Goal: Transaction & Acquisition: Purchase product/service

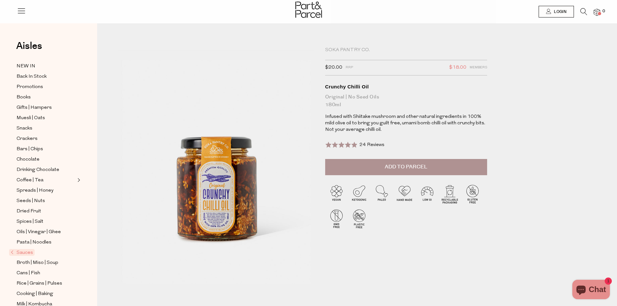
click at [21, 10] on icon at bounding box center [21, 10] width 9 height 9
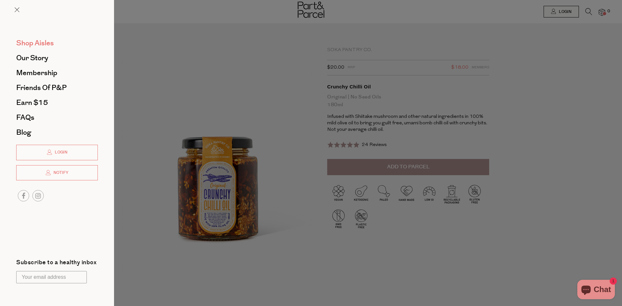
click at [28, 42] on span "Shop Aisles" at bounding box center [35, 43] width 38 height 10
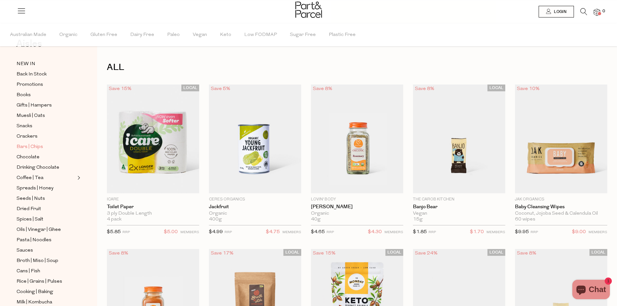
scroll to position [124, 0]
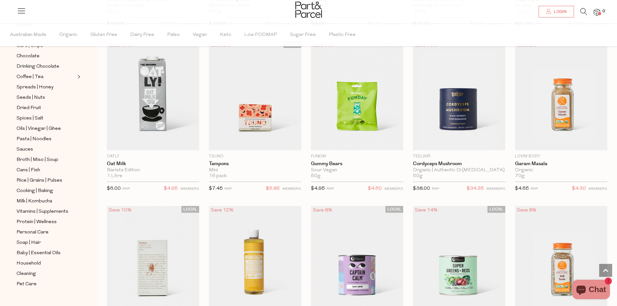
scroll to position [2311, 0]
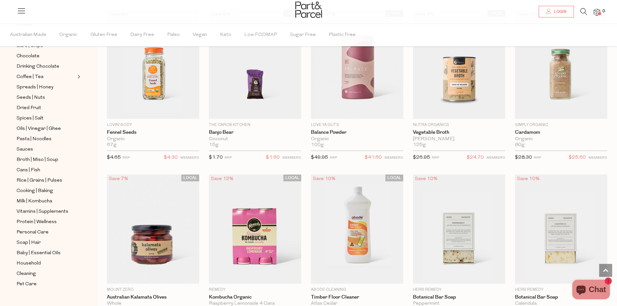
scroll to position [3577, 0]
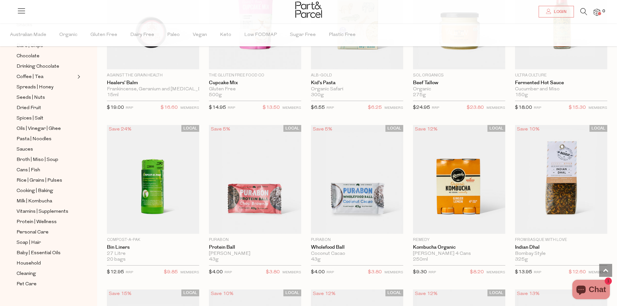
scroll to position [5551, 0]
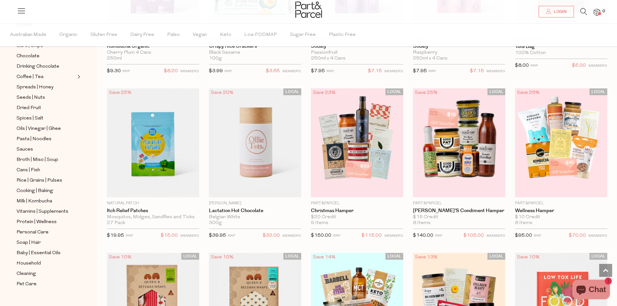
scroll to position [7883, 0]
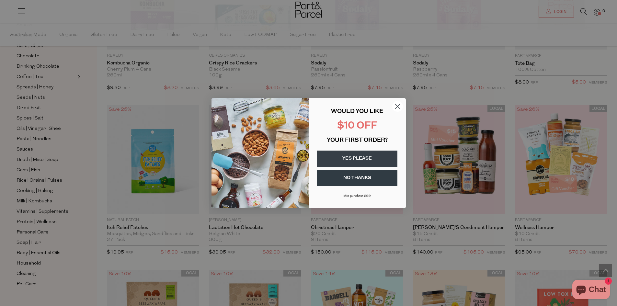
click at [397, 107] on circle "Close dialog" at bounding box center [397, 106] width 11 height 11
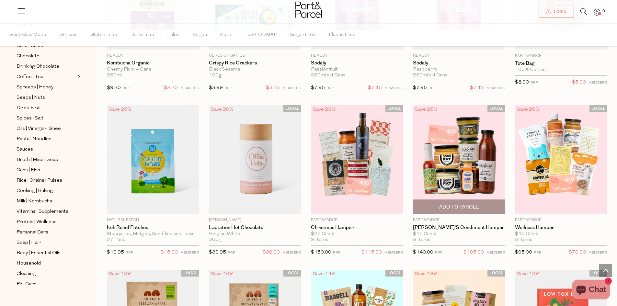
click at [455, 172] on img at bounding box center [459, 159] width 92 height 109
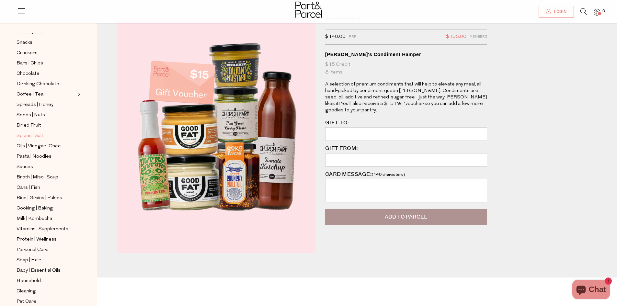
scroll to position [32, 0]
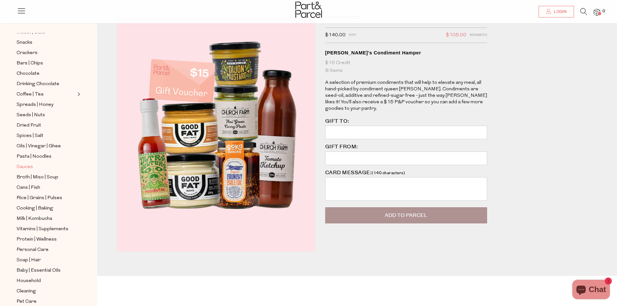
click at [25, 164] on span "Sauces" at bounding box center [25, 167] width 17 height 8
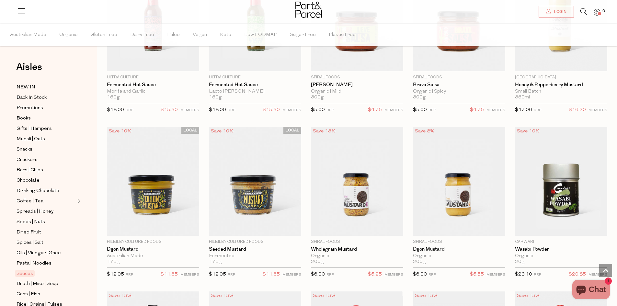
scroll to position [1393, 0]
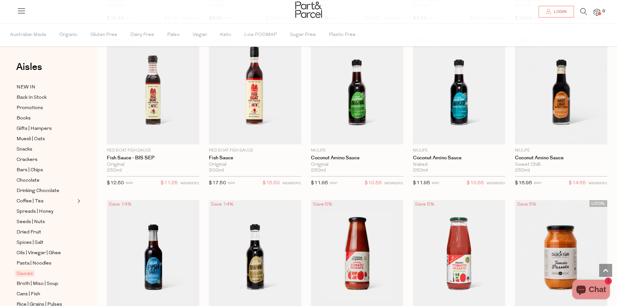
scroll to position [1694, 0]
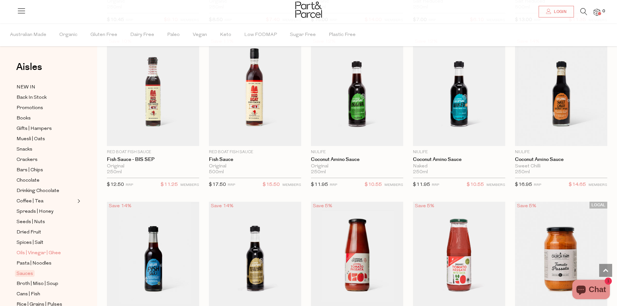
click at [46, 249] on span "Oils | Vinegar | Ghee" at bounding box center [39, 253] width 44 height 8
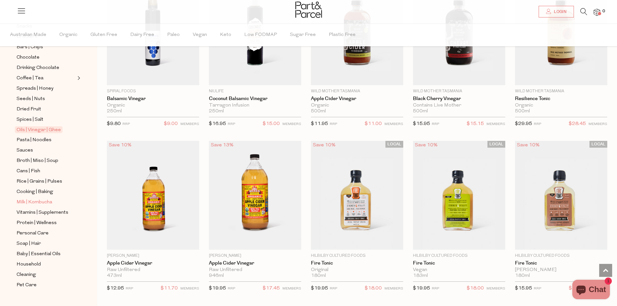
scroll to position [124, 0]
click at [44, 125] on span "Oils | Vinegar | Ghee" at bounding box center [39, 128] width 48 height 7
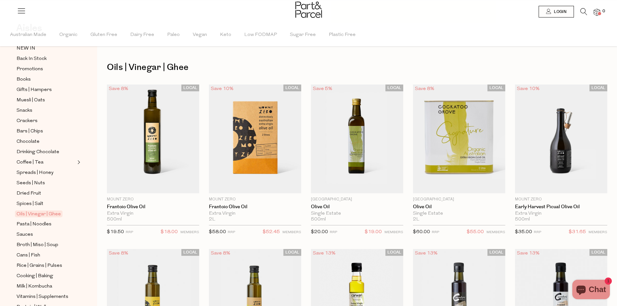
scroll to position [32, 0]
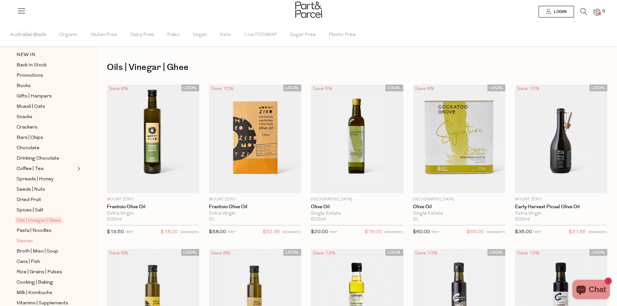
click at [21, 237] on span "Sauces" at bounding box center [25, 241] width 17 height 8
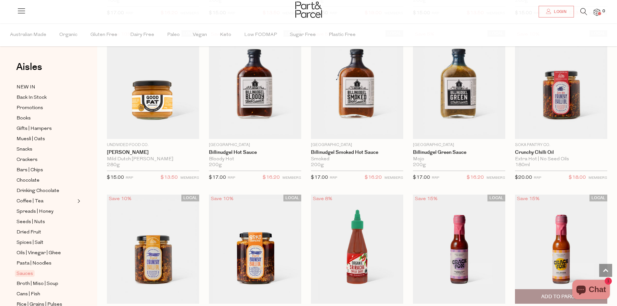
scroll to position [713, 0]
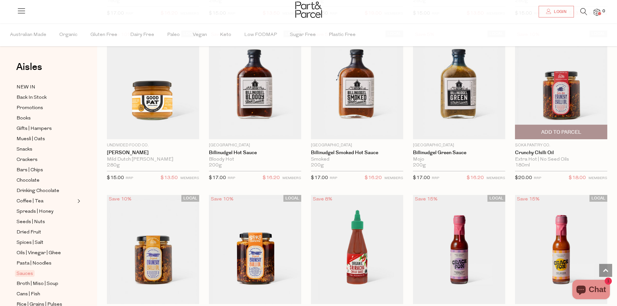
click at [550, 129] on span "Add To Parcel" at bounding box center [561, 132] width 40 height 7
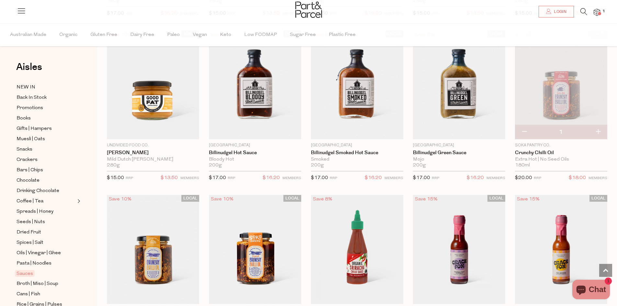
click at [598, 14] on span at bounding box center [599, 13] width 3 height 3
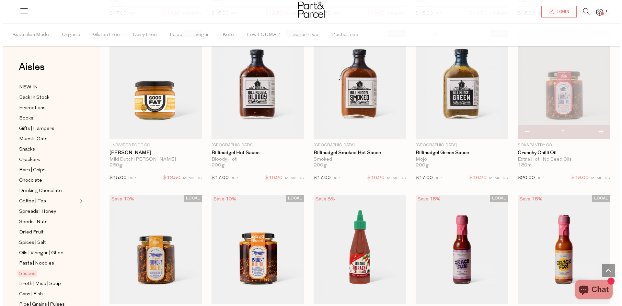
scroll to position [717, 0]
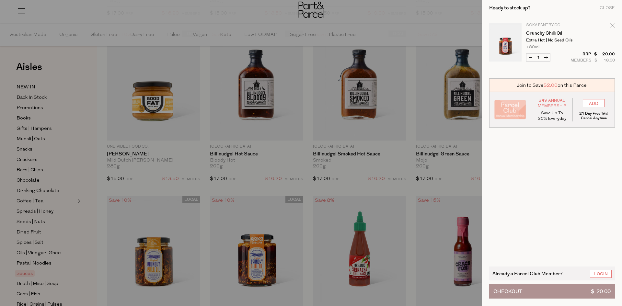
click at [563, 286] on button "Checkout $ 20.00" at bounding box center [552, 291] width 126 height 14
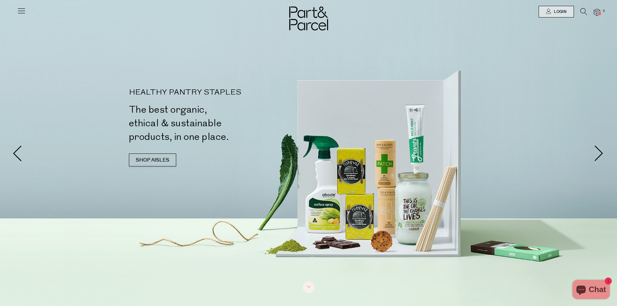
click at [19, 11] on icon at bounding box center [21, 10] width 9 height 9
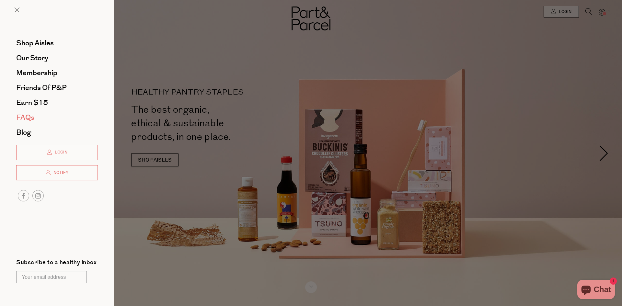
click at [28, 114] on span "FAQs" at bounding box center [25, 117] width 18 height 10
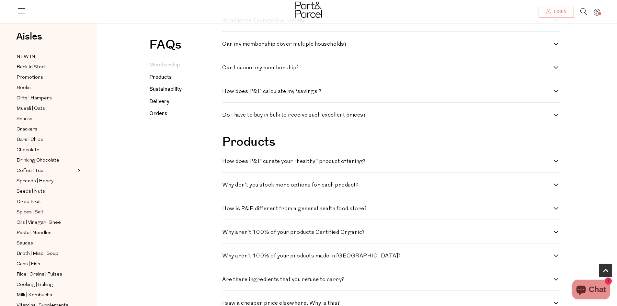
scroll to position [324, 0]
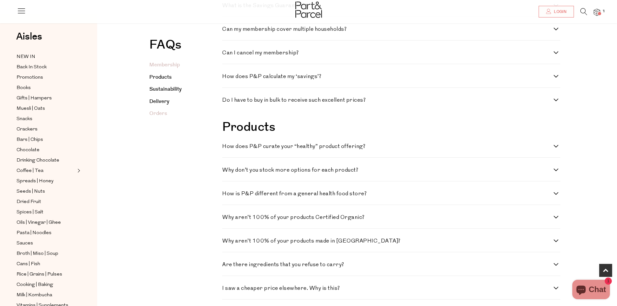
click at [160, 112] on link "Orders" at bounding box center [158, 113] width 18 height 7
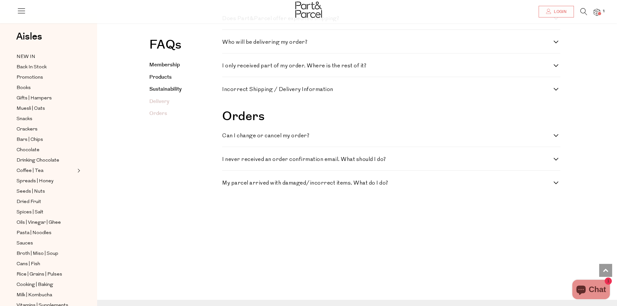
scroll to position [1128, 0]
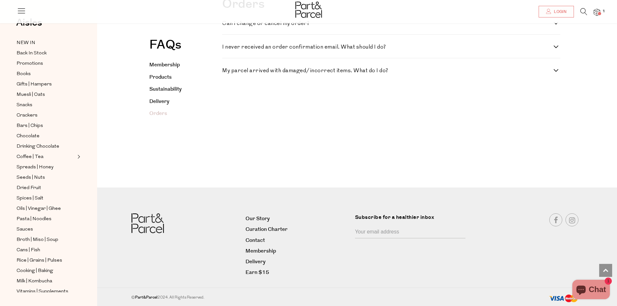
click at [302, 35] on div "Can I change or cancel my order? Of course, we will accommodate your change if …" at bounding box center [391, 23] width 338 height 24
click at [304, 26] on h4 "Can I change or cancel my order?" at bounding box center [387, 24] width 331 height 6
click at [226, 25] on order\? "Can I change or cancel my order?" at bounding box center [224, 23] width 4 height 4
checkbox order\? "true"
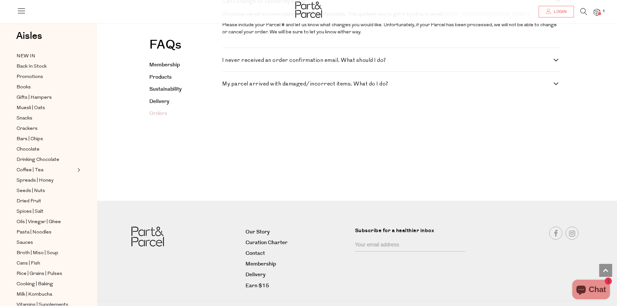
click at [553, 63] on h4 "I never received an order confirmation email. What should I do?" at bounding box center [387, 61] width 331 height 6
click at [226, 62] on do\? "I never received an order confirmation email. What should I do?" at bounding box center [224, 60] width 4 height 4
checkbox do\? "true"
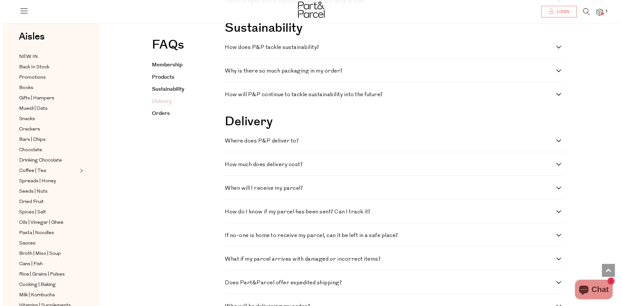
scroll to position [707, 0]
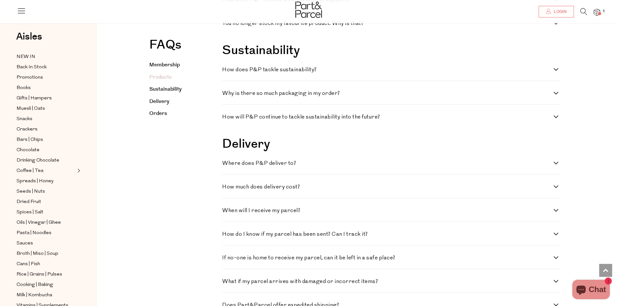
click at [22, 16] on link at bounding box center [21, 13] width 9 height 7
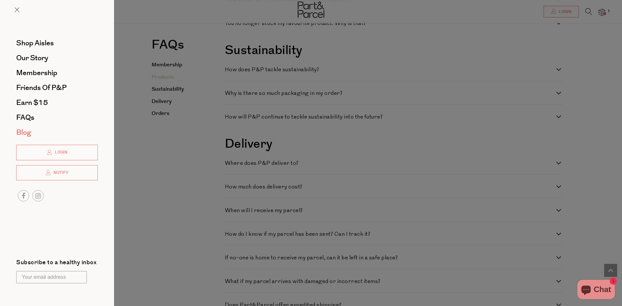
click at [28, 134] on span "Blog" at bounding box center [23, 132] width 15 height 10
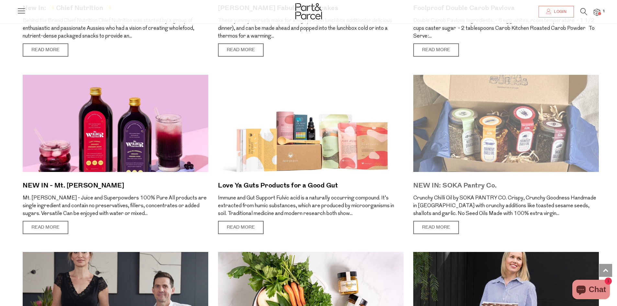
scroll to position [1653, 0]
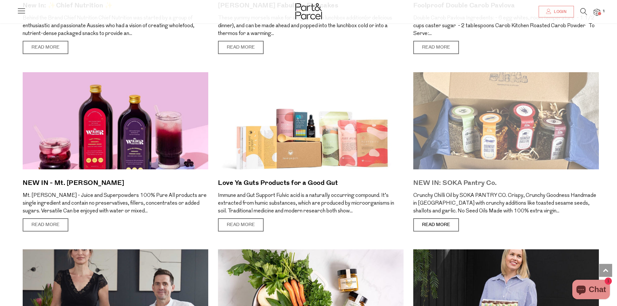
click at [439, 224] on link "Read More" at bounding box center [436, 225] width 46 height 14
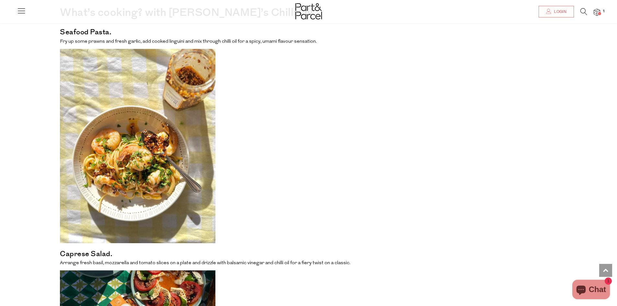
scroll to position [488, 0]
